Goal: Task Accomplishment & Management: Complete application form

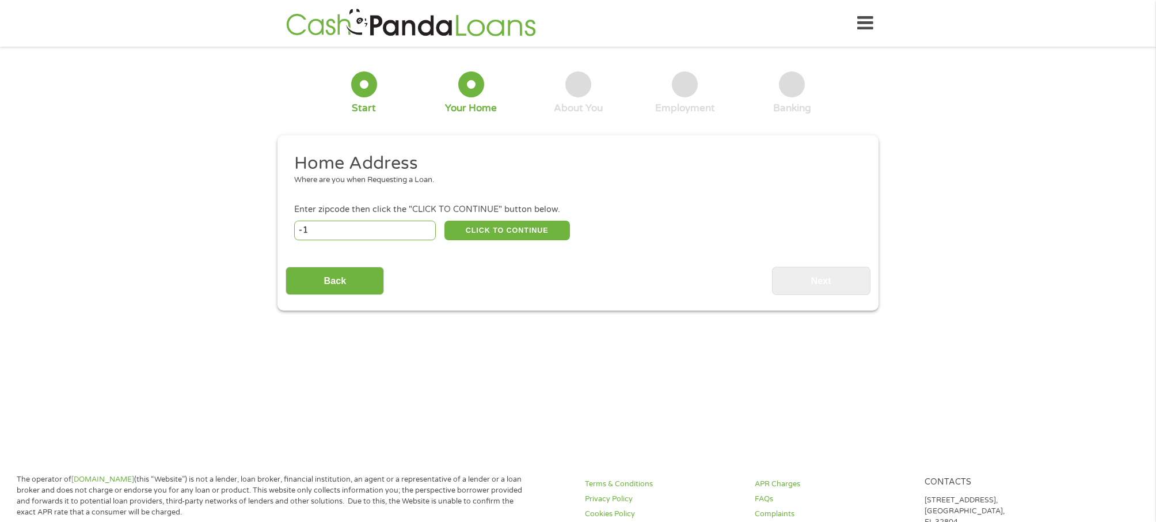
type input "-1"
click at [426, 231] on input "-1" at bounding box center [365, 231] width 142 height 20
type input "21801"
click at [501, 229] on button "CLICK TO CONTINUE" at bounding box center [508, 231] width 126 height 20
type input "21801"
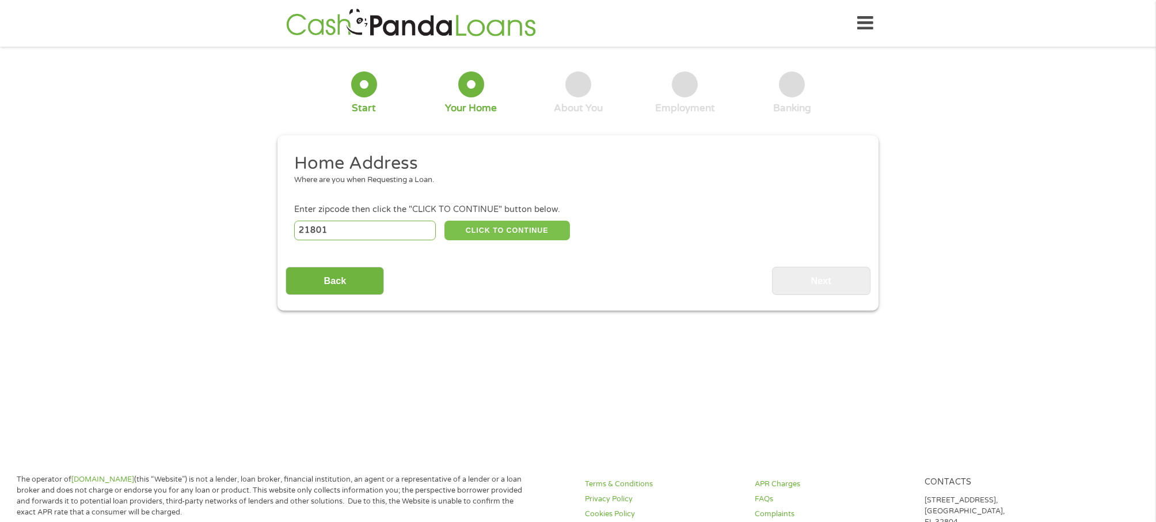
type input "[GEOGRAPHIC_DATA]"
select select "[US_STATE]"
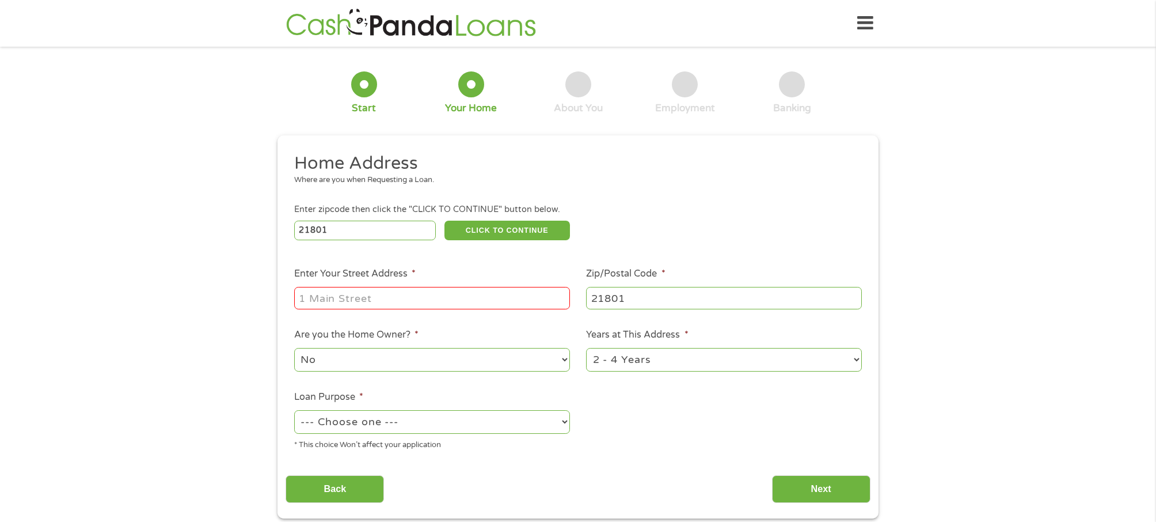
click at [447, 299] on input "Enter Your Street Address *" at bounding box center [432, 298] width 276 height 22
type input "[STREET_ADDRESS]"
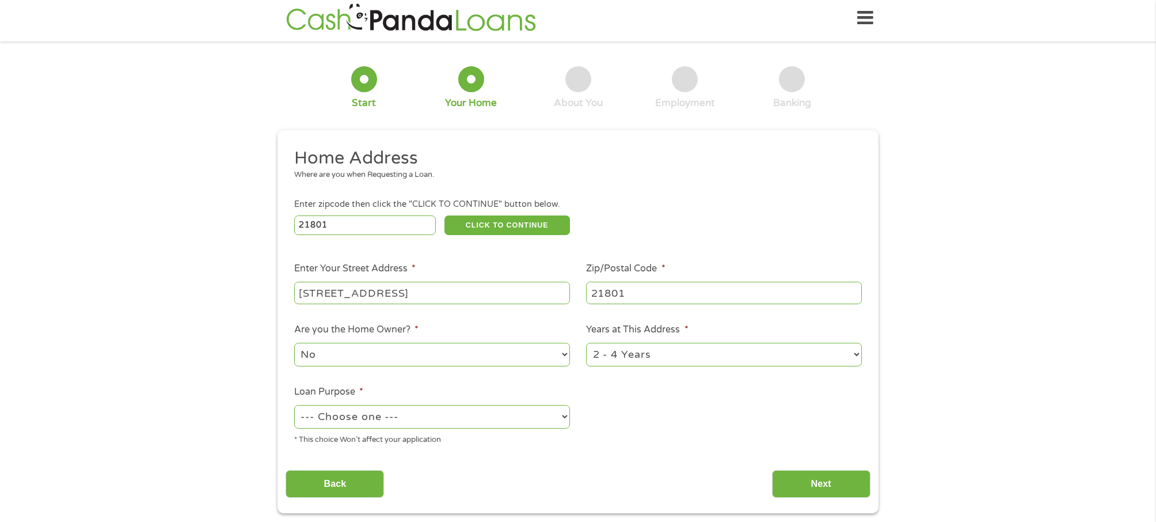
scroll to position [98, 0]
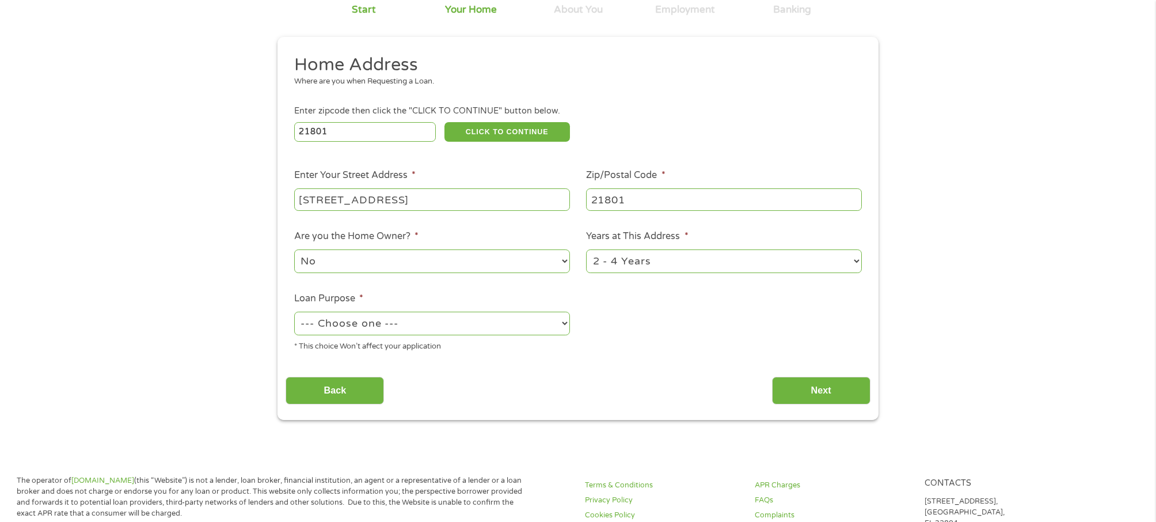
click at [721, 261] on select "1 Year or less 1 - 2 Years 2 - 4 Years Over 4 Years" at bounding box center [724, 261] width 276 height 24
select select "60months"
click at [479, 328] on select "--- Choose one --- Pay Bills Debt Consolidation Home Improvement Major Purchase…" at bounding box center [432, 324] width 276 height 24
select select "shorttermcash"
click at [802, 387] on input "Next" at bounding box center [821, 391] width 98 height 28
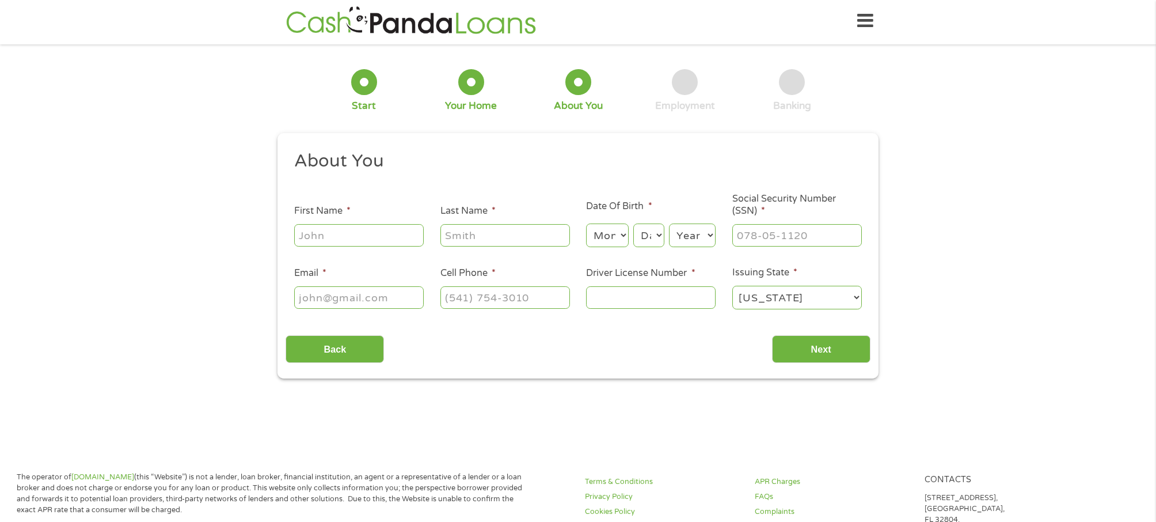
scroll to position [0, 0]
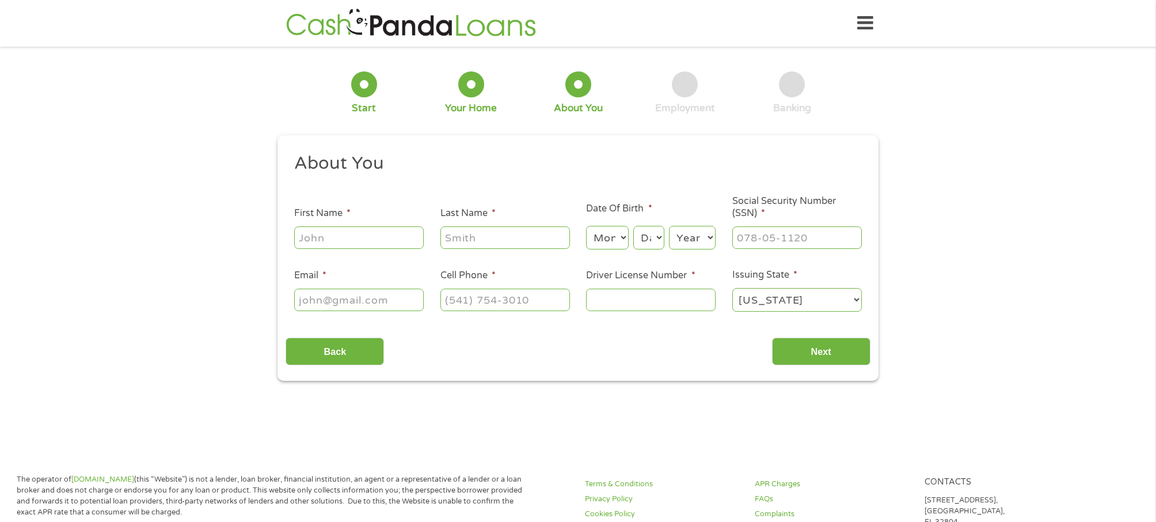
click at [362, 223] on li "First Name *" at bounding box center [359, 228] width 146 height 44
click at [360, 230] on input "First Name *" at bounding box center [359, 237] width 130 height 22
type input "[PERSON_NAME]"
type input "[EMAIL_ADDRESS][DOMAIN_NAME]"
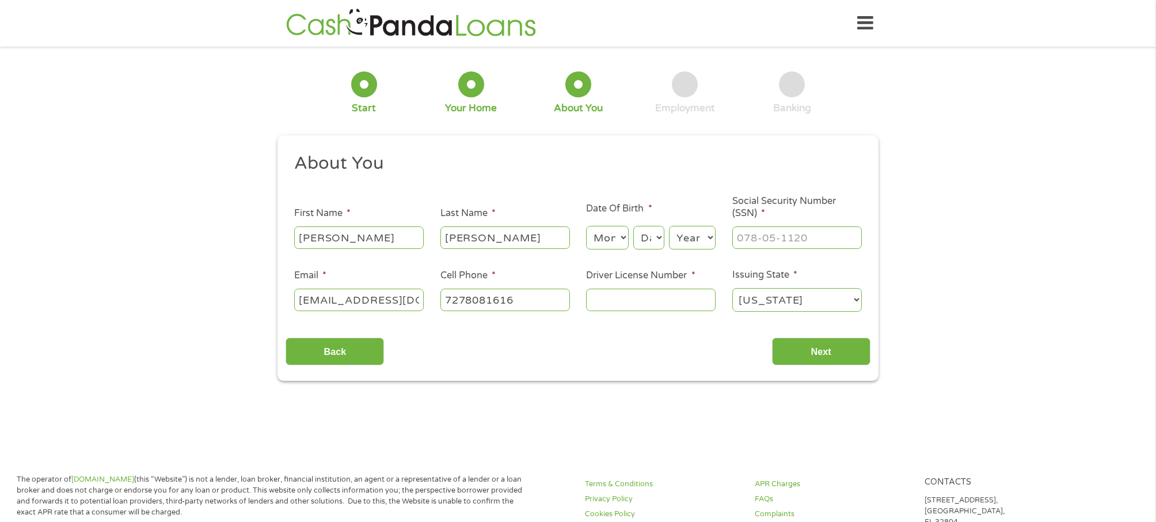
type input "[PHONE_NUMBER]"
click at [621, 229] on select "Month 1 2 3 4 5 6 7 8 9 10 11 12" at bounding box center [607, 238] width 42 height 24
select select "11"
click at [658, 237] on select "Day 1 2 3 4 5 6 7 8 9 10 11 12 13 14 15 16 17 18 19 20 21 22 23 24 25 26 27 28 …" at bounding box center [648, 238] width 31 height 24
select select "30"
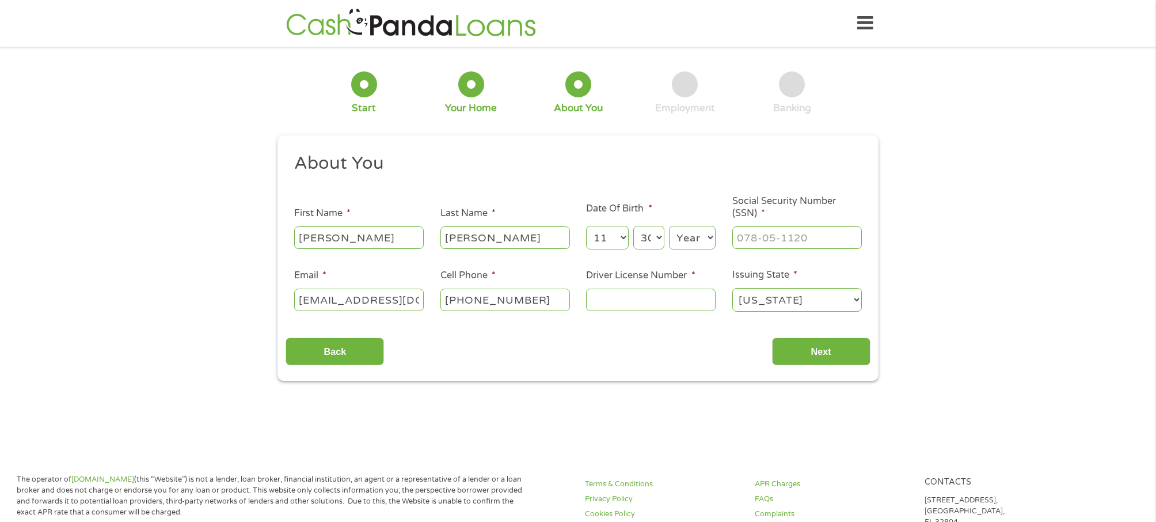
click at [699, 238] on select "Year [DATE] 2006 2005 2004 2003 2002 2001 2000 1999 1998 1997 1996 1995 1994 19…" at bounding box center [692, 238] width 47 height 24
select select "1942"
click at [835, 241] on input "___-__-____" at bounding box center [797, 237] width 130 height 22
type input "236-68-5031"
click at [681, 306] on input "Driver License Number *" at bounding box center [651, 299] width 130 height 22
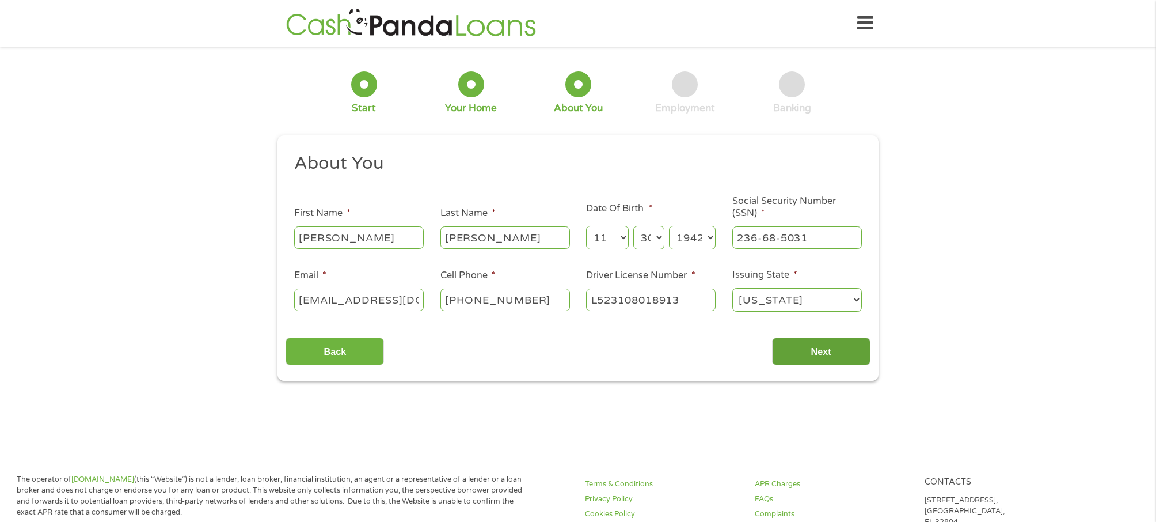
type input "L523108018913"
click at [804, 348] on input "Next" at bounding box center [821, 351] width 98 height 28
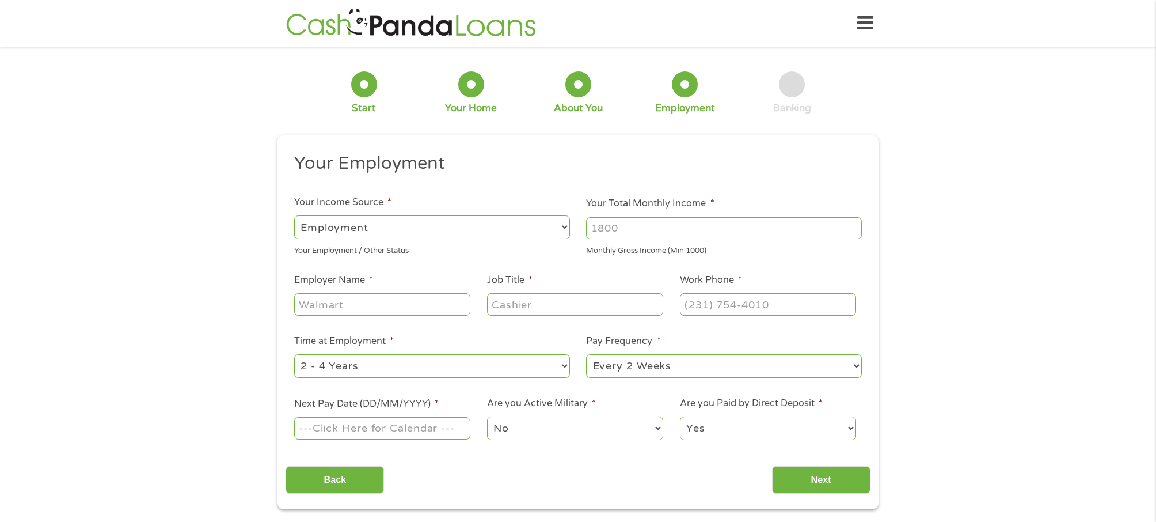
scroll to position [5, 5]
click at [453, 222] on select "--- Choose one --- Employment [DEMOGRAPHIC_DATA] Benefits" at bounding box center [432, 227] width 276 height 24
select select "benefits"
type input "Other"
type input "[PHONE_NUMBER]"
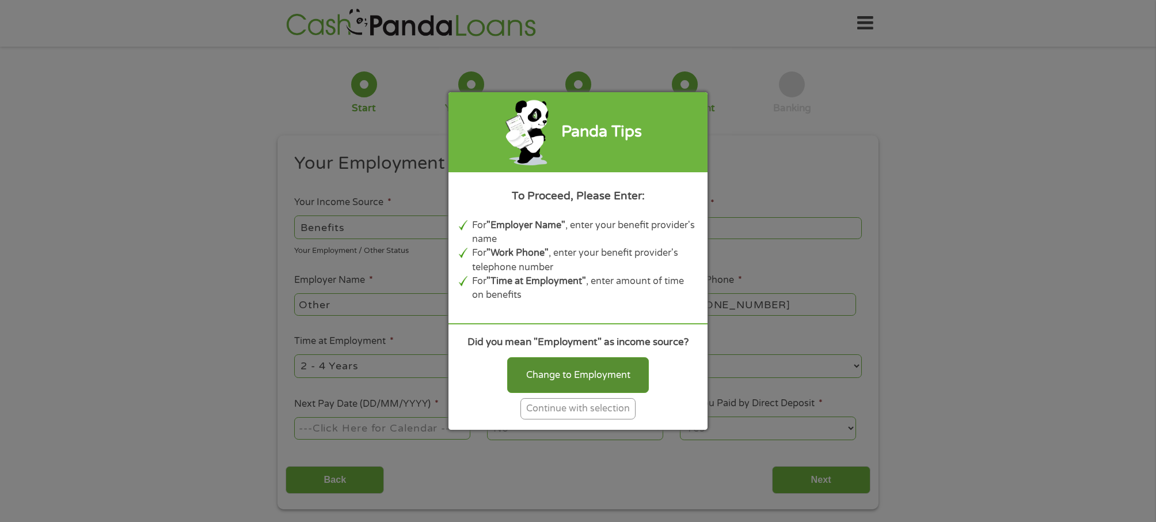
click at [565, 376] on div "Change to Employment" at bounding box center [578, 375] width 142 height 36
select select "fullTime"
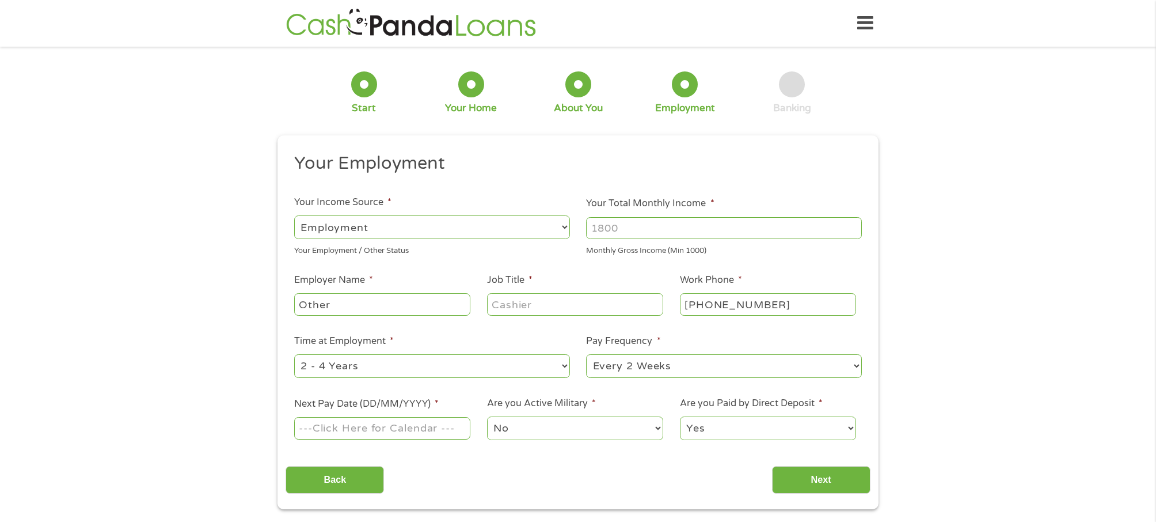
click at [646, 219] on input "Your Total Monthly Income *" at bounding box center [724, 228] width 276 height 22
type input "2700"
click at [726, 370] on select "--- Choose one --- Every 2 Weeks Every Week Monthly Semi-Monthly" at bounding box center [724, 366] width 276 height 24
select select "monthly"
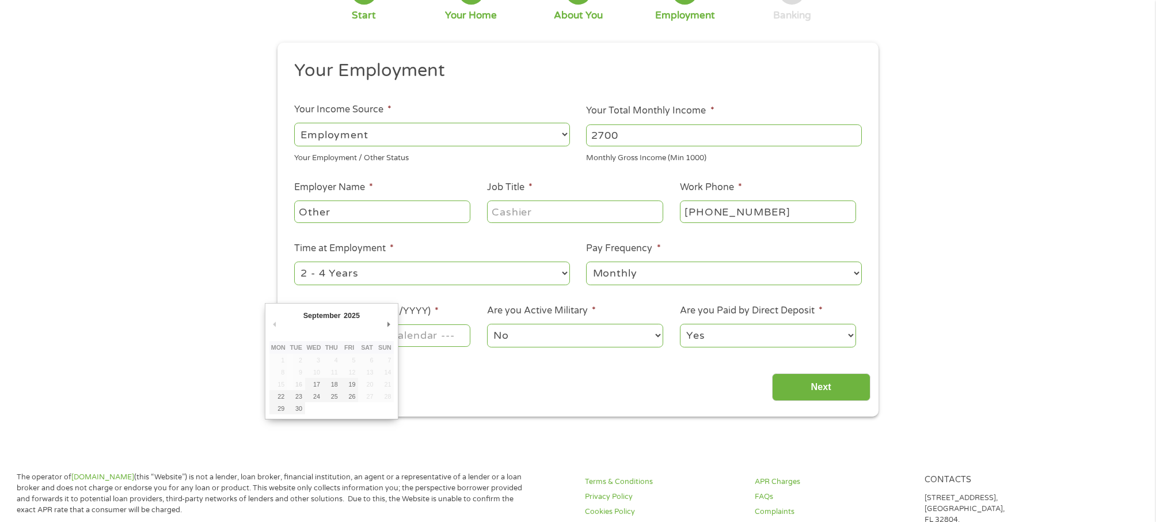
click at [299, 333] on body "Home Get Loan Offer How it works FAQs Blog Cash Loans Quick Loans Online Loans …" at bounding box center [578, 518] width 1156 height 1222
click at [315, 331] on input "Next Pay Date (DD/MM/YYYY) *" at bounding box center [382, 335] width 176 height 22
type input "[DATE]"
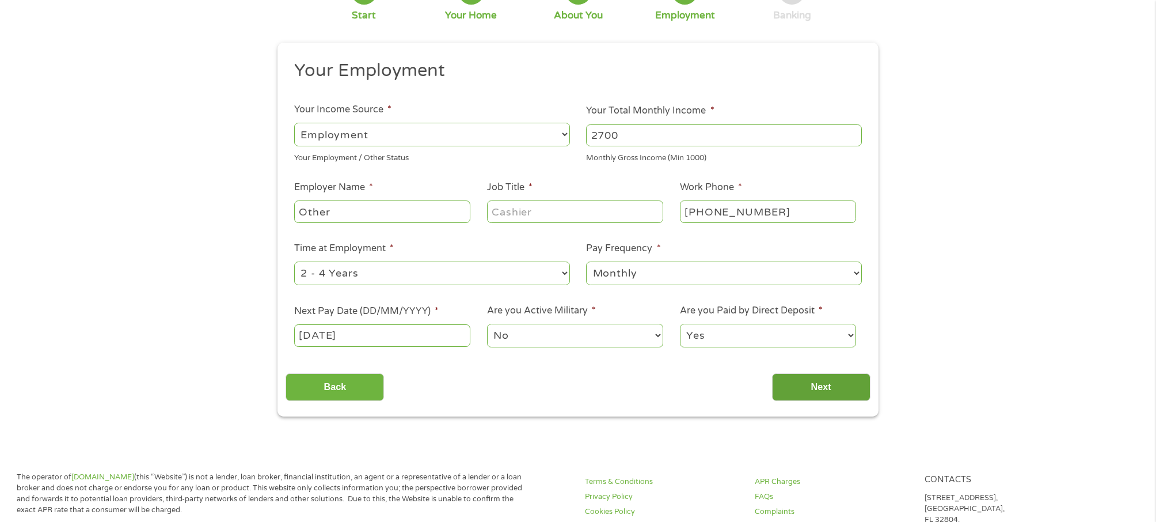
click at [804, 381] on input "Next" at bounding box center [821, 387] width 98 height 28
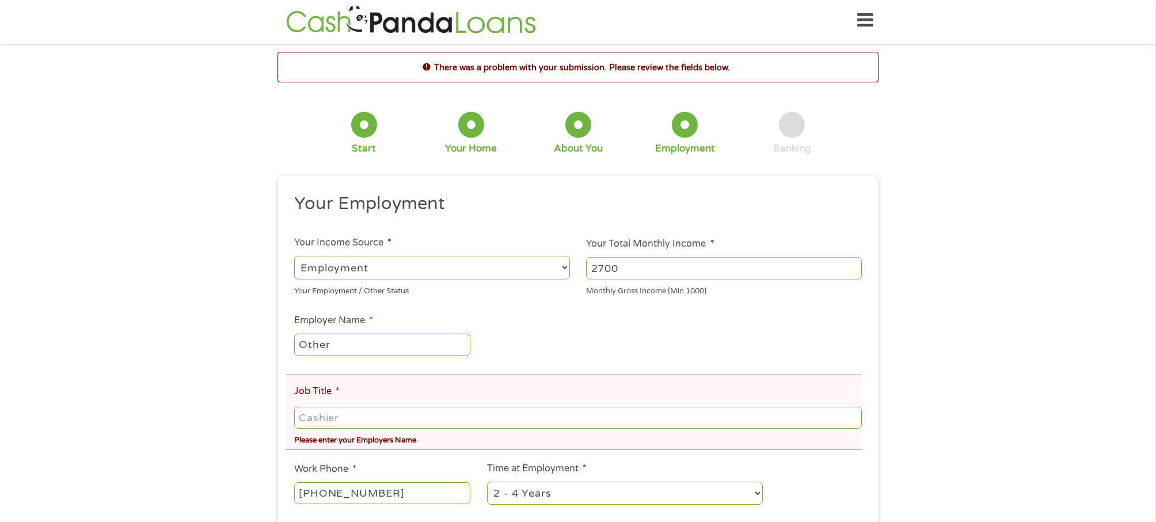
scroll to position [0, 0]
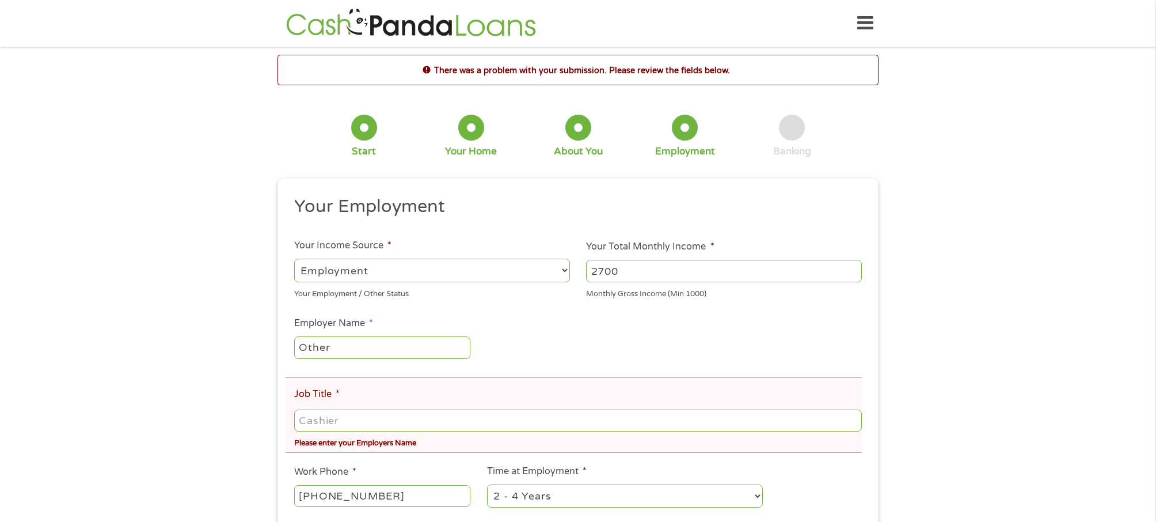
click at [473, 269] on select "--- Choose one --- Employment [DEMOGRAPHIC_DATA] Benefits" at bounding box center [432, 271] width 276 height 24
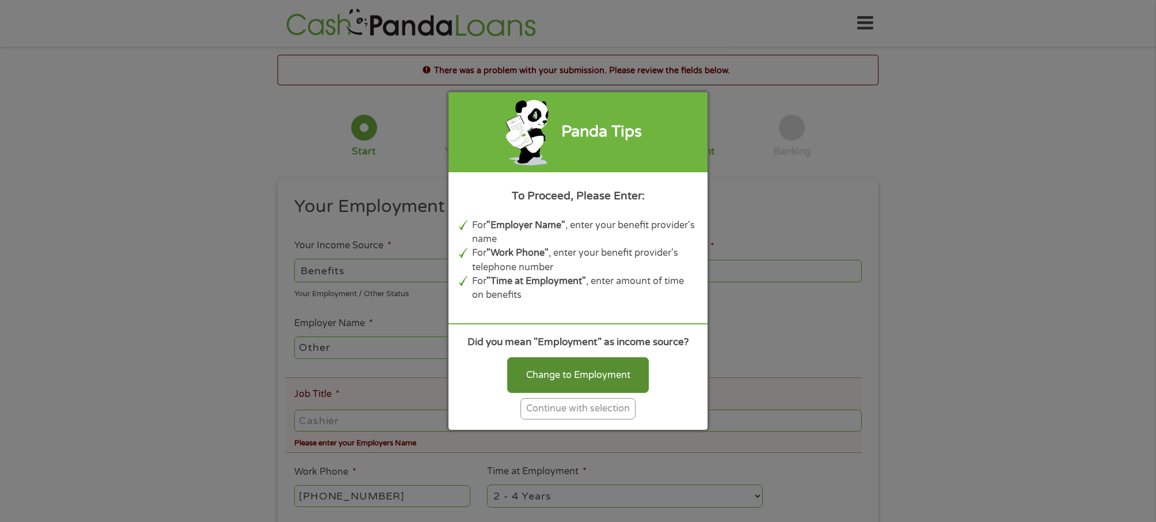
click at [569, 370] on div "Change to Employment" at bounding box center [578, 375] width 142 height 36
select select "fullTime"
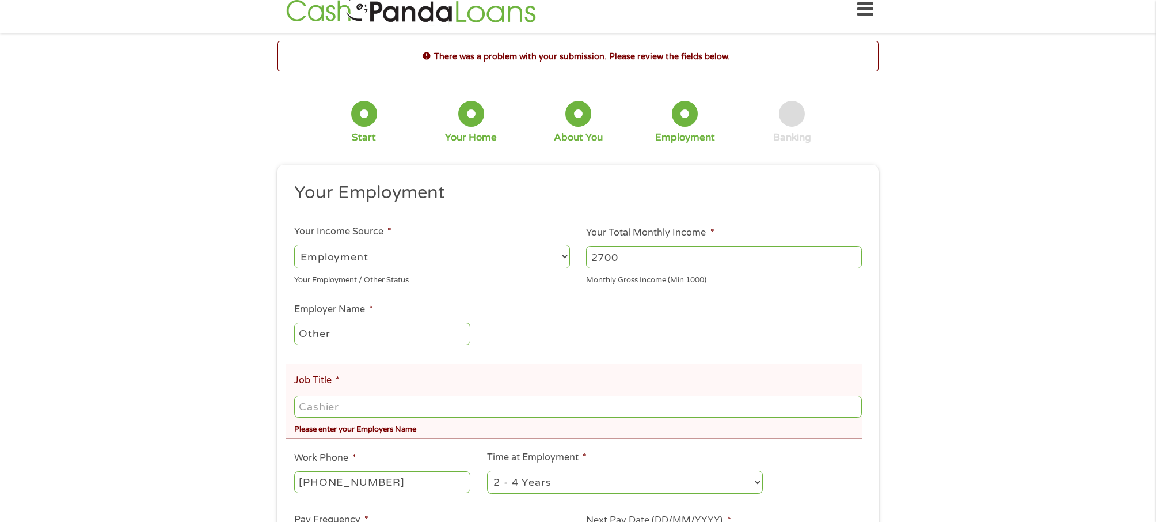
scroll to position [17, 0]
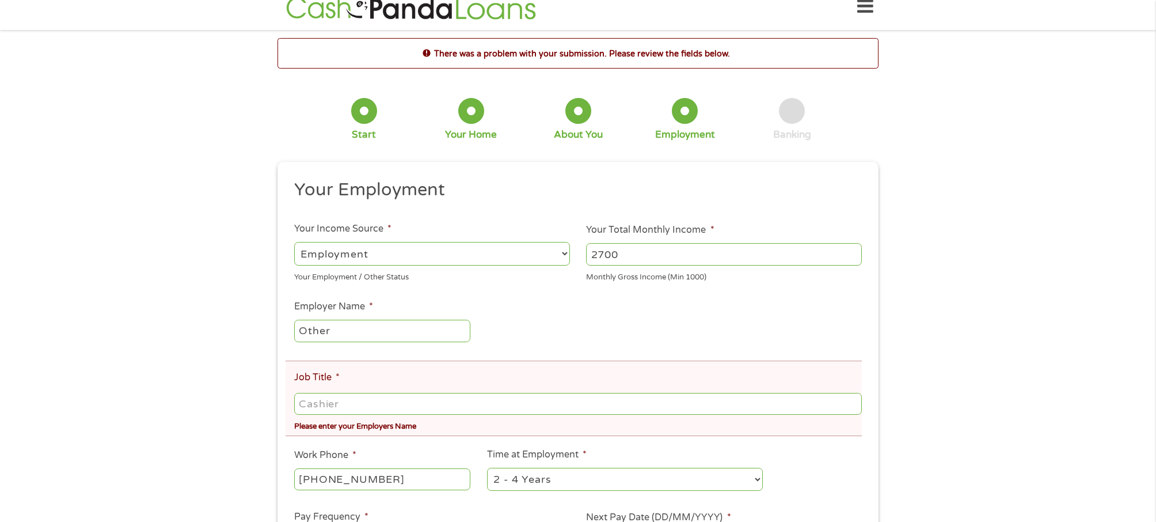
click at [366, 329] on input "Other" at bounding box center [382, 331] width 176 height 22
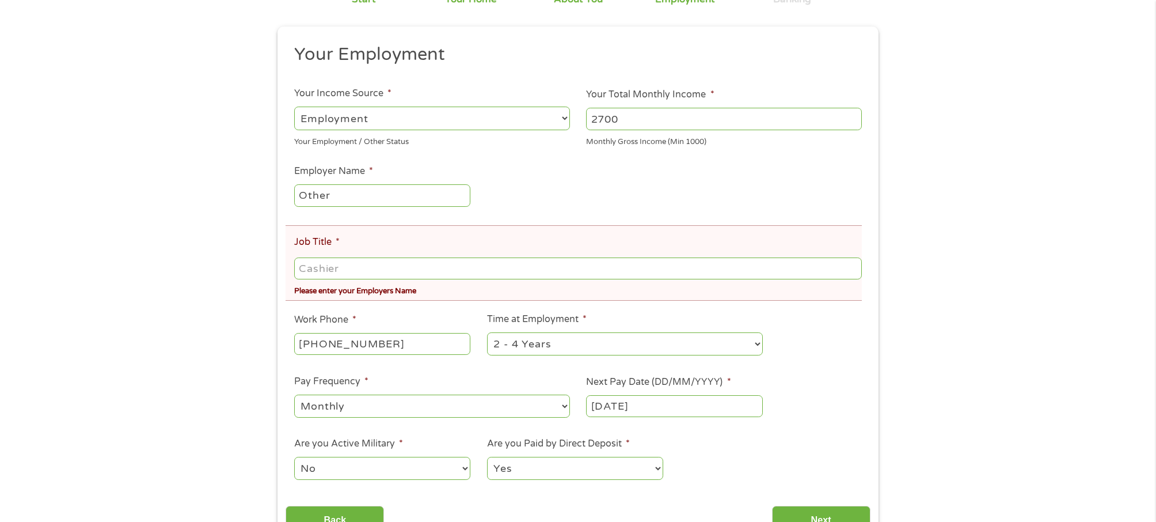
scroll to position [211, 0]
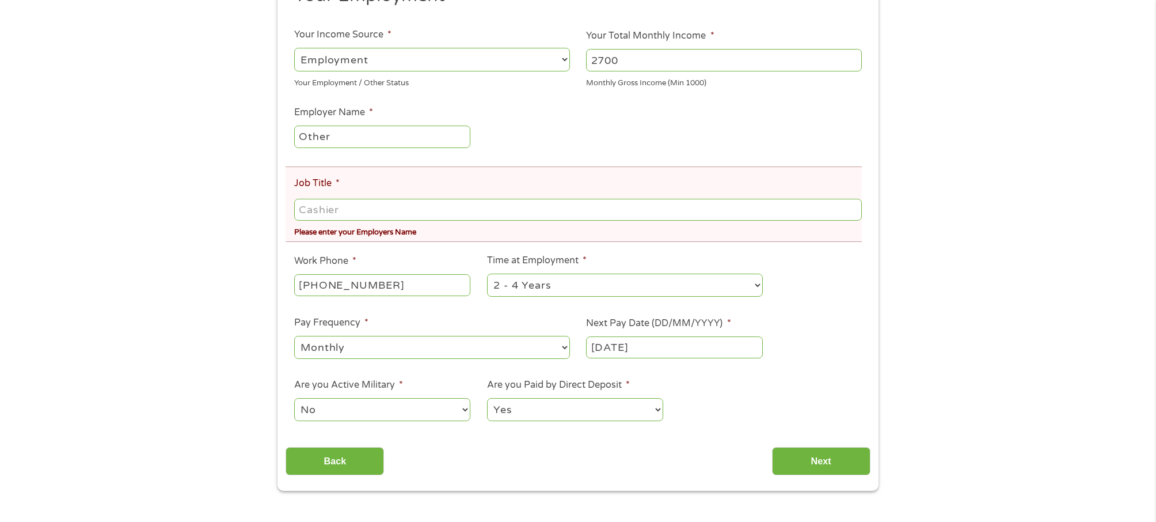
click at [366, 206] on input "Job Title *" at bounding box center [578, 210] width 568 height 22
type input "SSA"
click at [806, 469] on input "Next" at bounding box center [821, 461] width 98 height 28
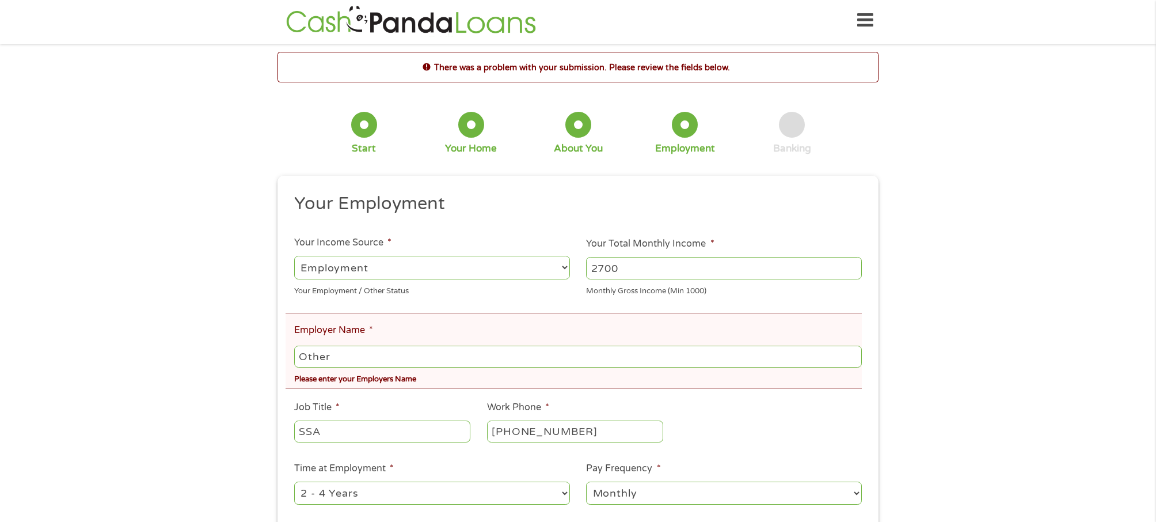
scroll to position [0, 0]
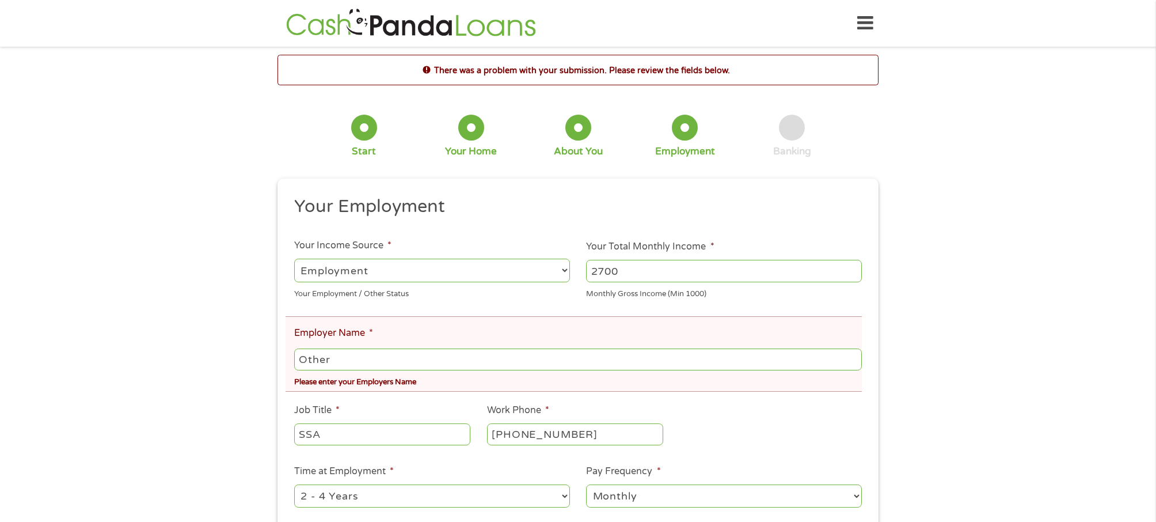
click at [499, 274] on select "--- Choose one --- Employment [DEMOGRAPHIC_DATA] Benefits" at bounding box center [432, 271] width 276 height 24
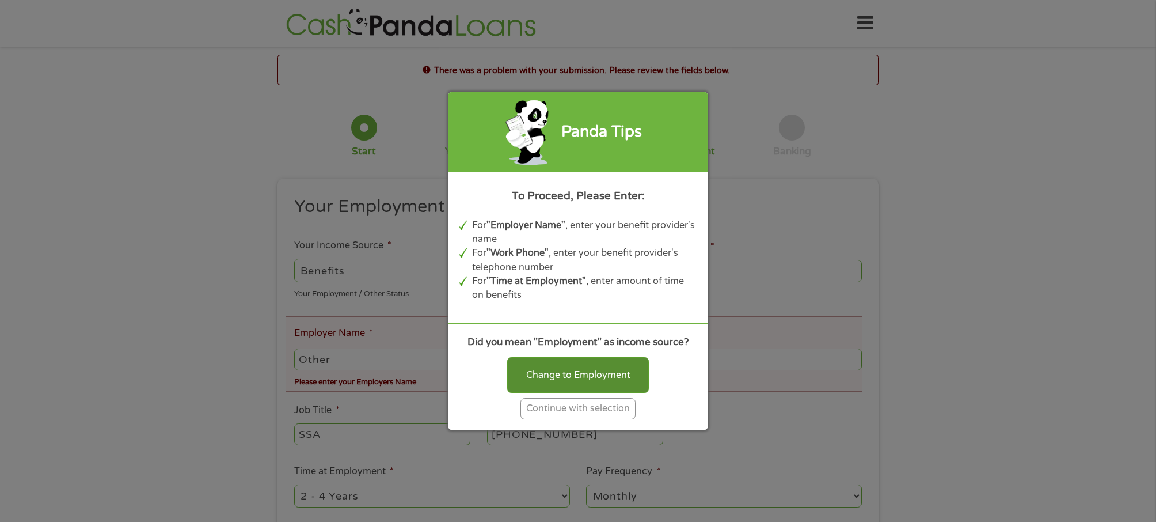
click at [534, 366] on div "Change to Employment" at bounding box center [578, 375] width 142 height 36
select select "fullTime"
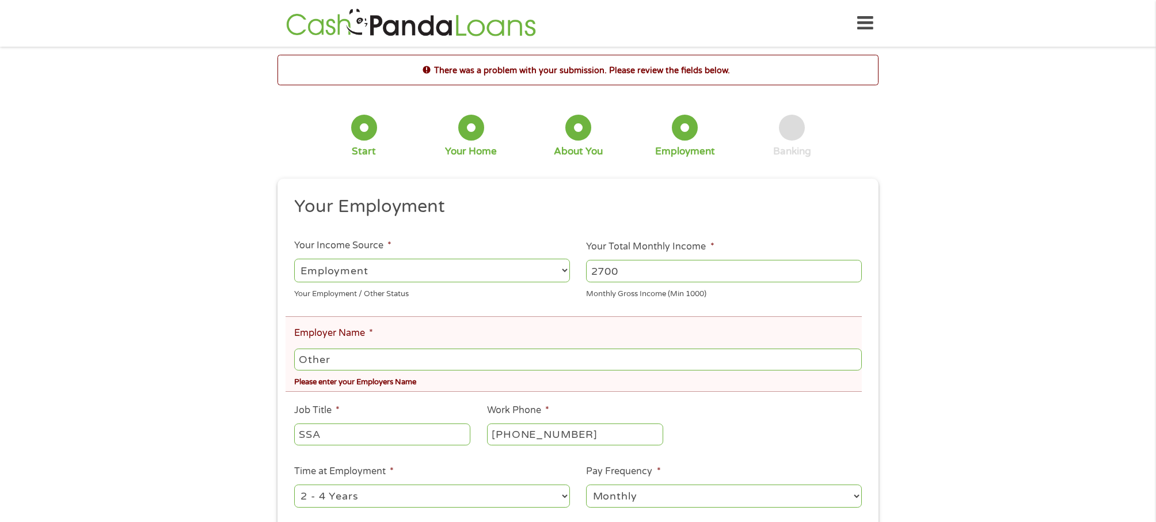
click at [534, 366] on input "Other" at bounding box center [578, 359] width 568 height 22
type input "O"
type input "SSA"
click at [454, 436] on input "SSA" at bounding box center [382, 434] width 176 height 22
type input "S"
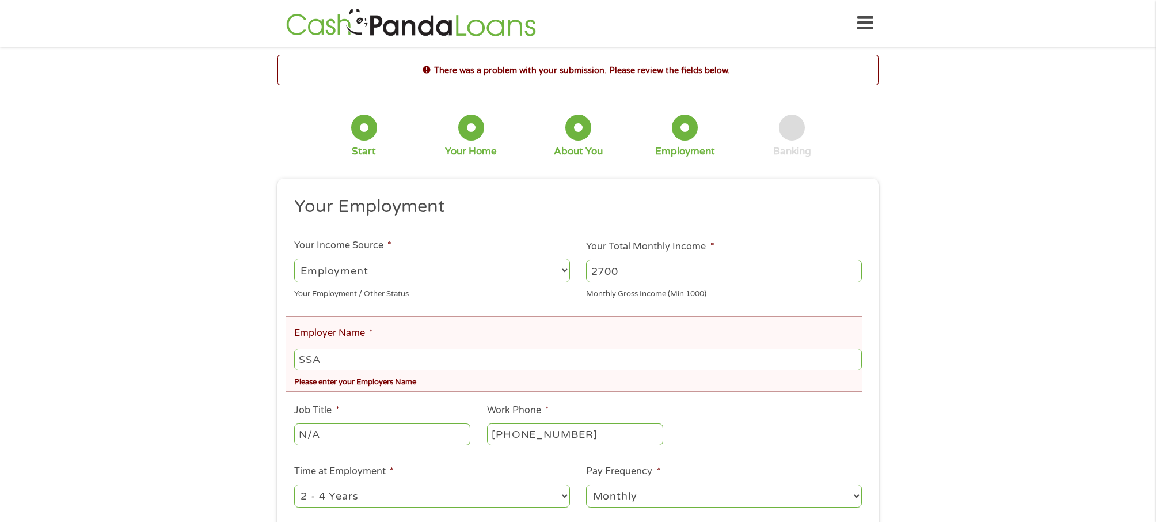
scroll to position [115, 0]
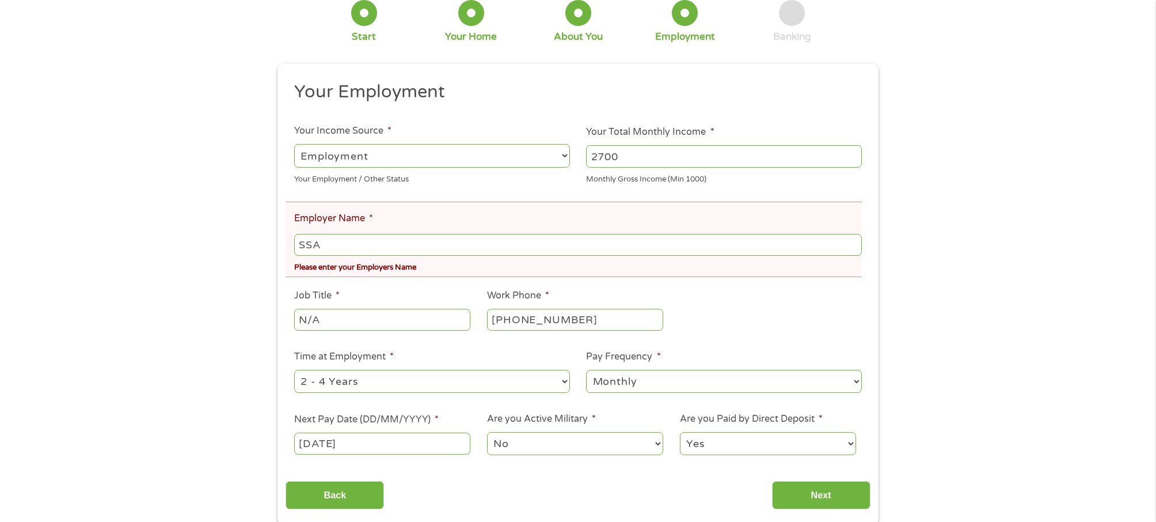
type input "N/A"
click at [385, 383] on select "--- Choose one --- 1 Year or less 1 - 2 Years 2 - 4 Years Over 4 Years" at bounding box center [432, 382] width 276 height 24
select select "60months"
click at [827, 500] on input "Next" at bounding box center [821, 495] width 98 height 28
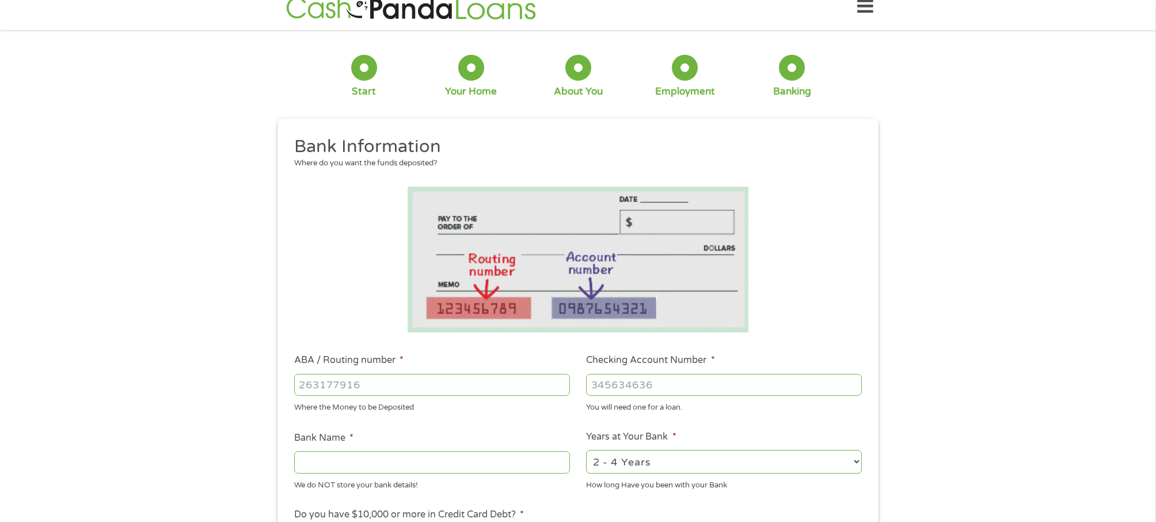
scroll to position [25, 0]
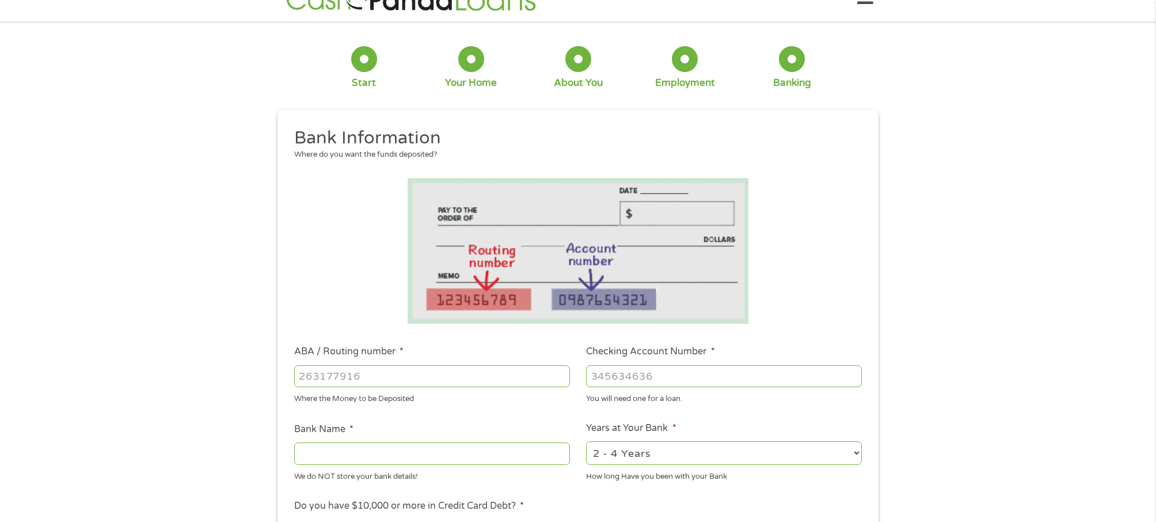
click at [393, 377] on input "ABA / Routing number *" at bounding box center [432, 376] width 276 height 22
type input "052001633"
type input "BANK OF AMERICA NA"
type input "052001633"
click at [710, 363] on li "Checking Account Number * You will need one for a loan." at bounding box center [724, 374] width 293 height 60
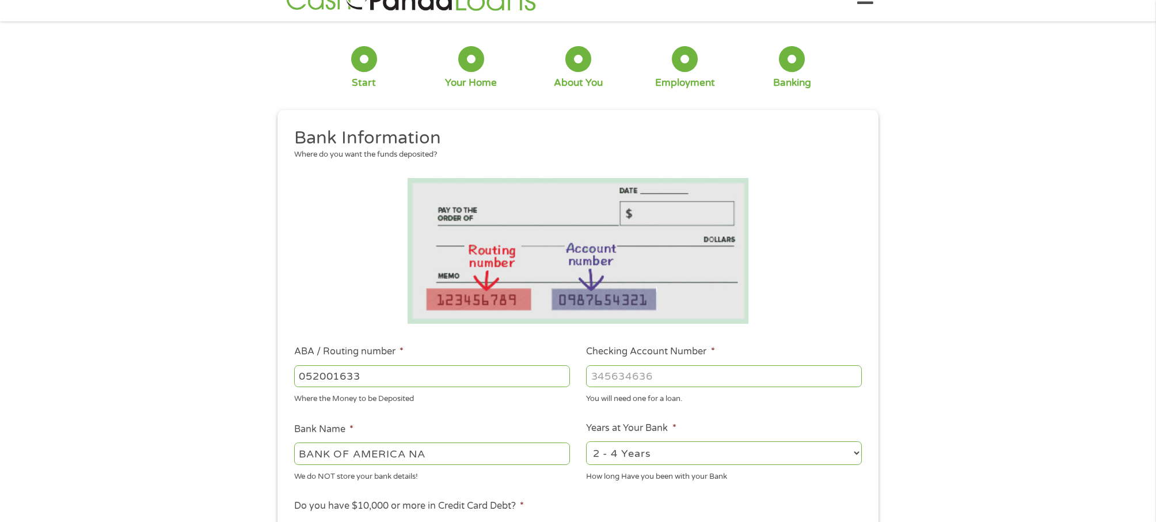
click at [702, 373] on input "Checking Account Number *" at bounding box center [724, 376] width 276 height 22
type input "446037712475"
click at [663, 445] on select "2 - 4 Years 6 - 12 Months 1 - 2 Years Over 4 Years" at bounding box center [724, 453] width 276 height 24
select select "60months"
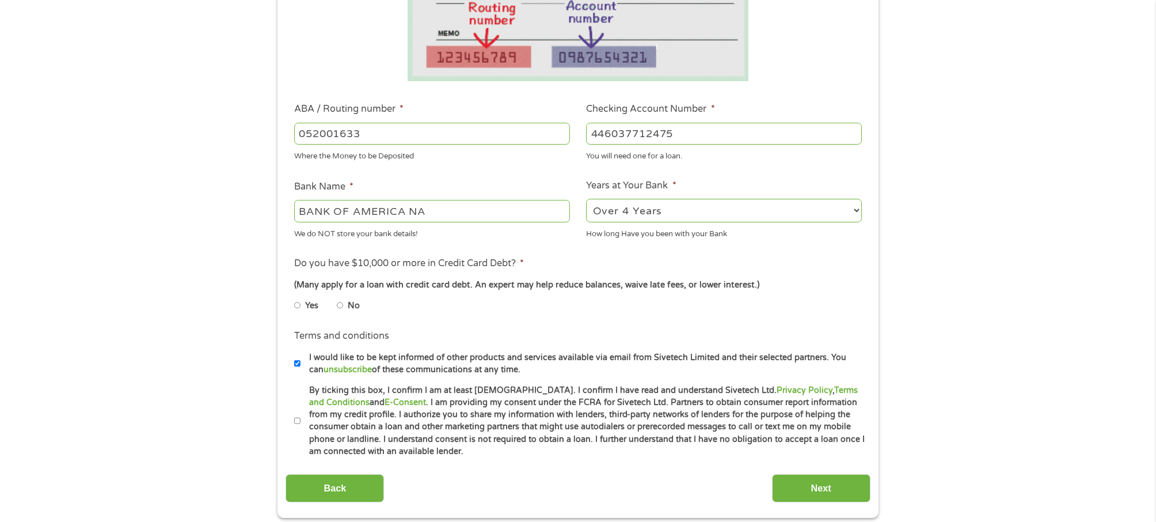
click at [336, 305] on li "Yes" at bounding box center [315, 305] width 43 height 22
click at [337, 306] on input "No" at bounding box center [340, 305] width 7 height 18
radio input "true"
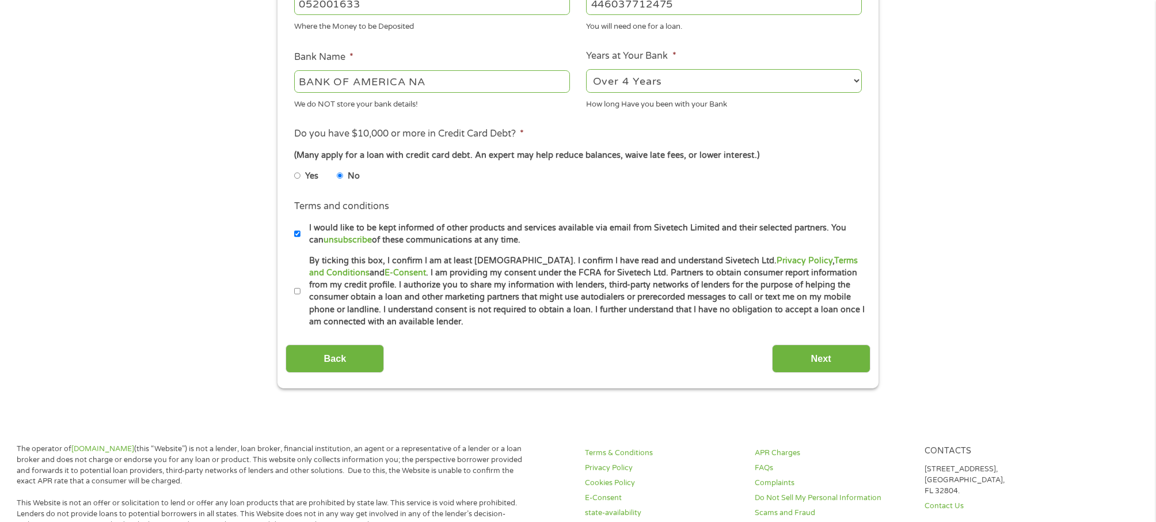
scroll to position [422, 0]
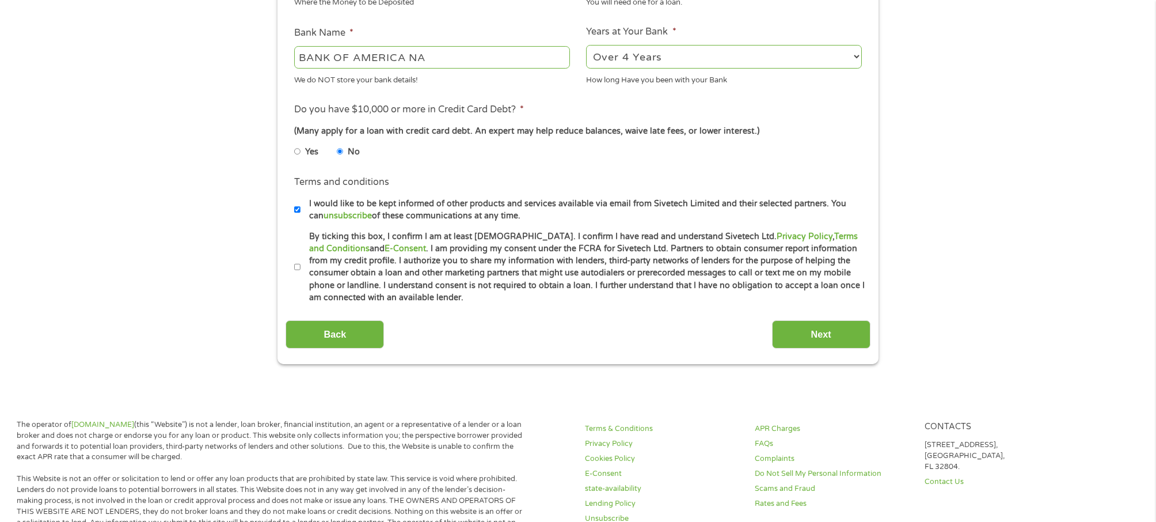
click at [299, 269] on input "By ticking this box, I confirm I am at least [DEMOGRAPHIC_DATA]. I confirm I ha…" at bounding box center [297, 267] width 7 height 18
checkbox input "true"
click at [827, 338] on input "Next" at bounding box center [821, 334] width 98 height 28
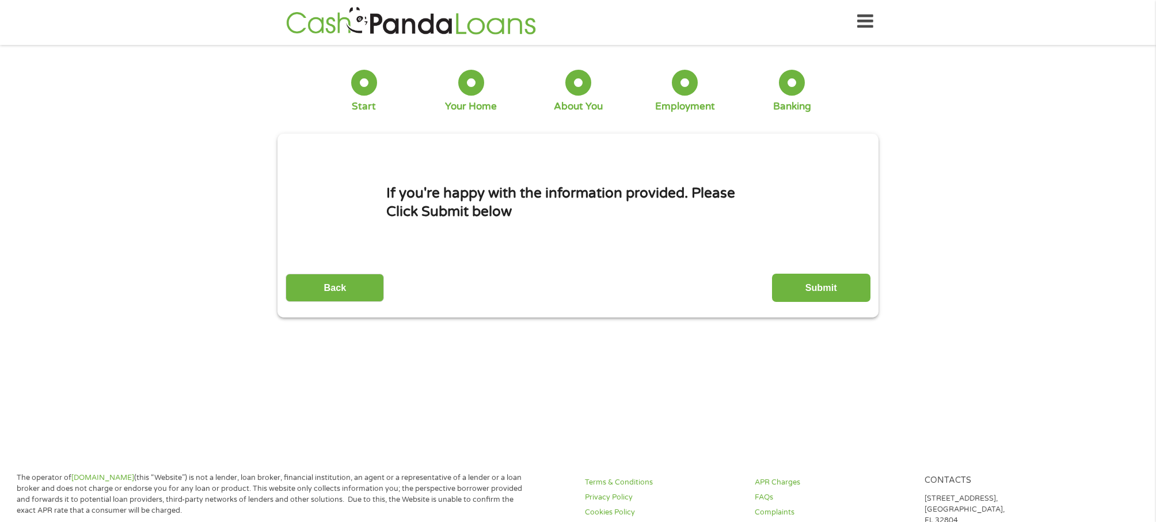
scroll to position [0, 0]
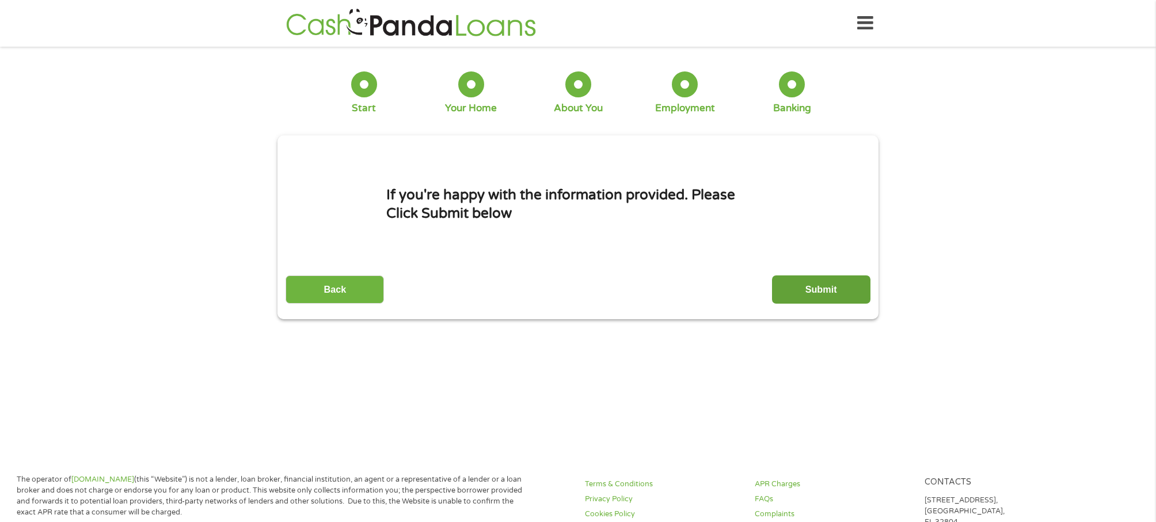
click at [830, 286] on input "Submit" at bounding box center [821, 289] width 98 height 28
